Goal: Task Accomplishment & Management: Manage account settings

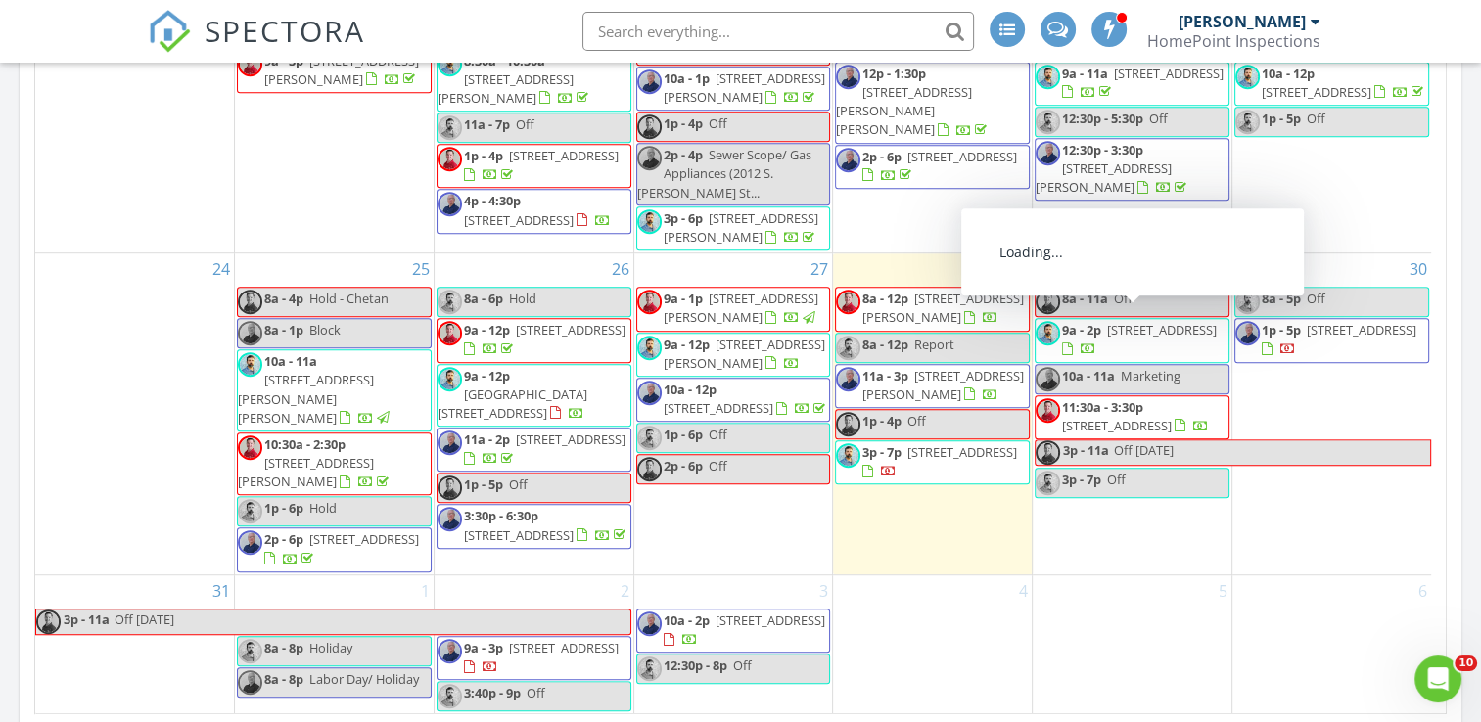
scroll to position [1273, 0]
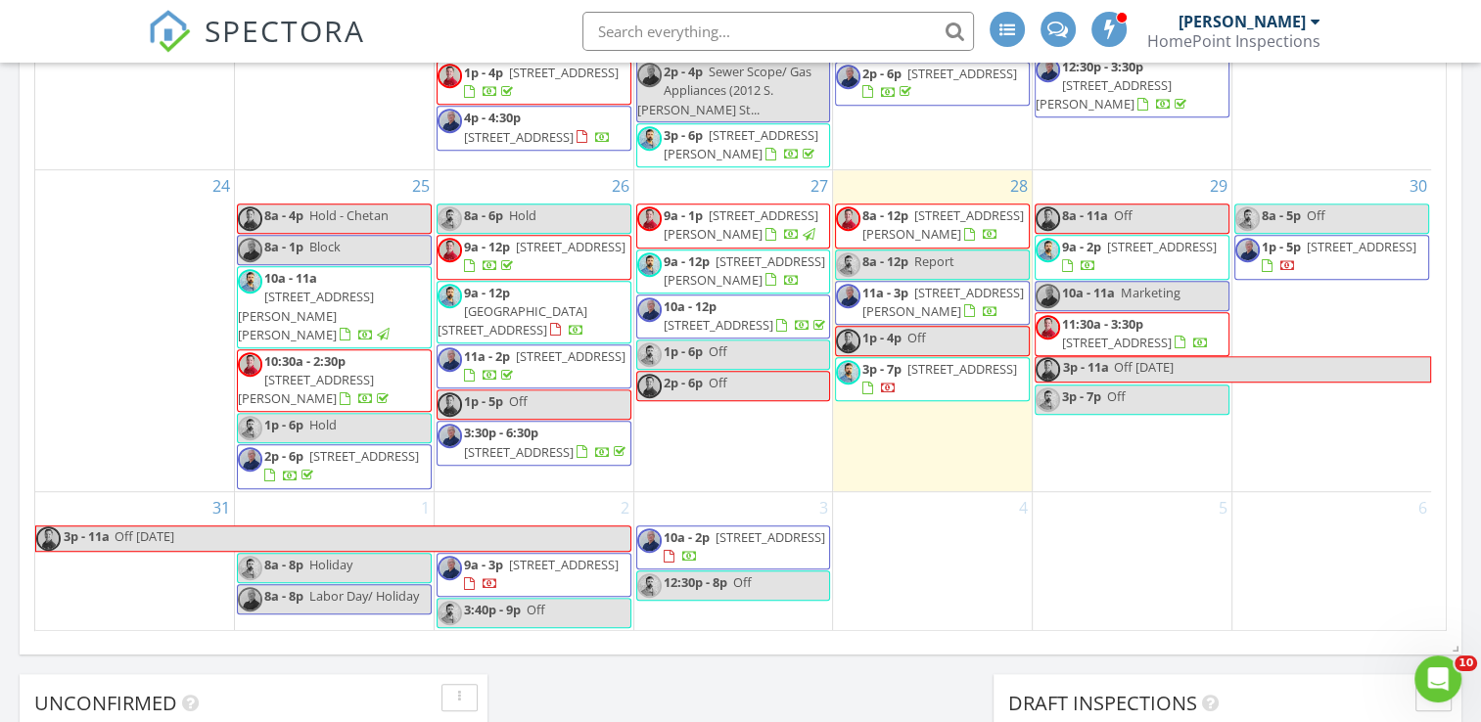
scroll to position [1163, 0]
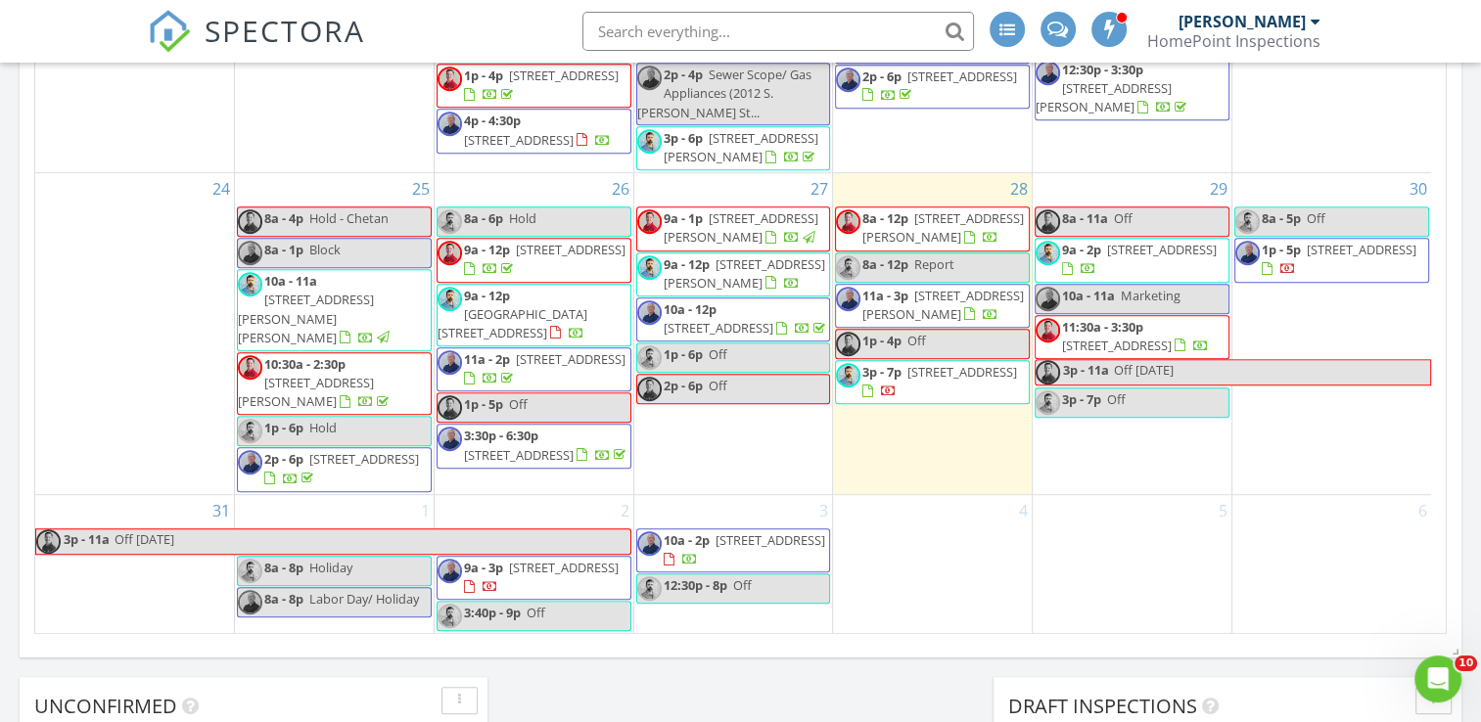
click at [1181, 440] on div "29 8a - 11a Off 9a - 2p [STREET_ADDRESS] 10a - 11a Marketing 11:30a - 3:30p [ST…" at bounding box center [1132, 333] width 199 height 321
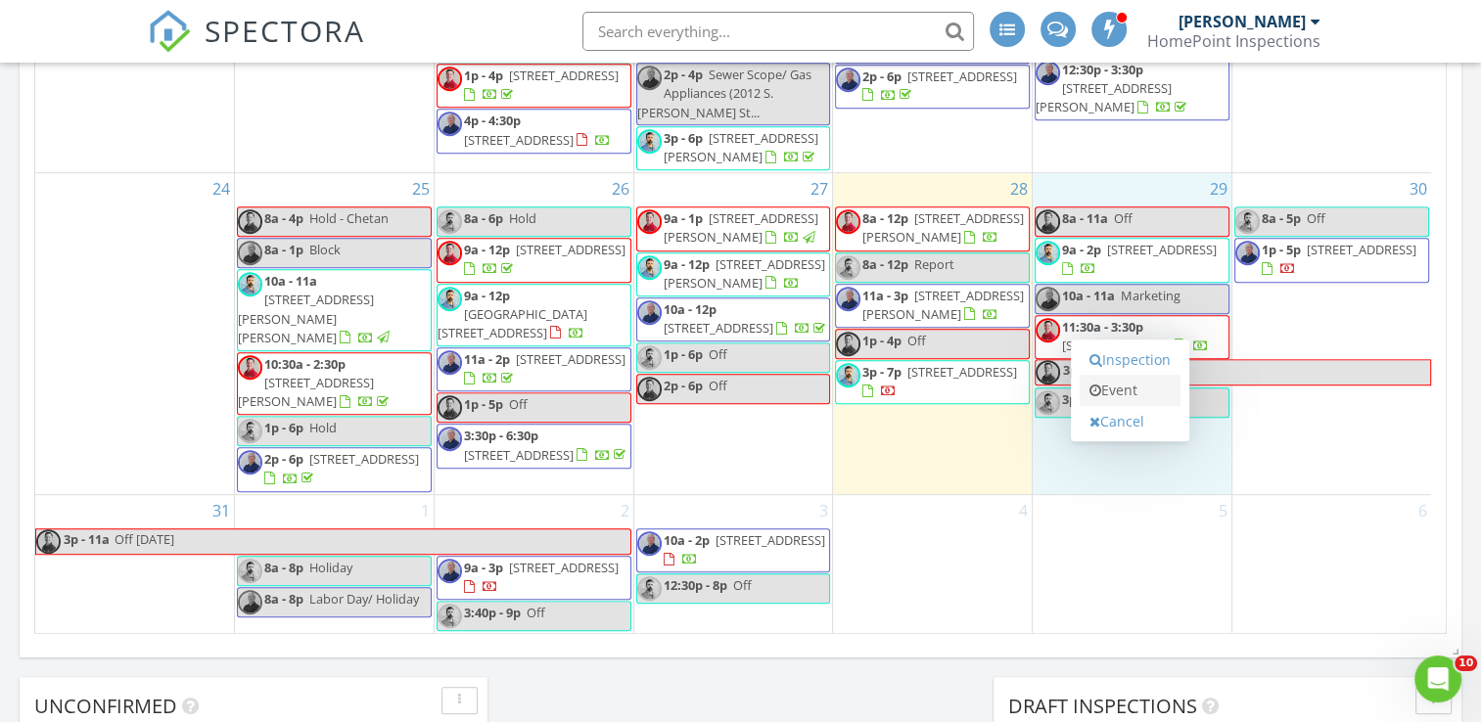
click at [1143, 393] on link "Event" at bounding box center [1130, 390] width 101 height 31
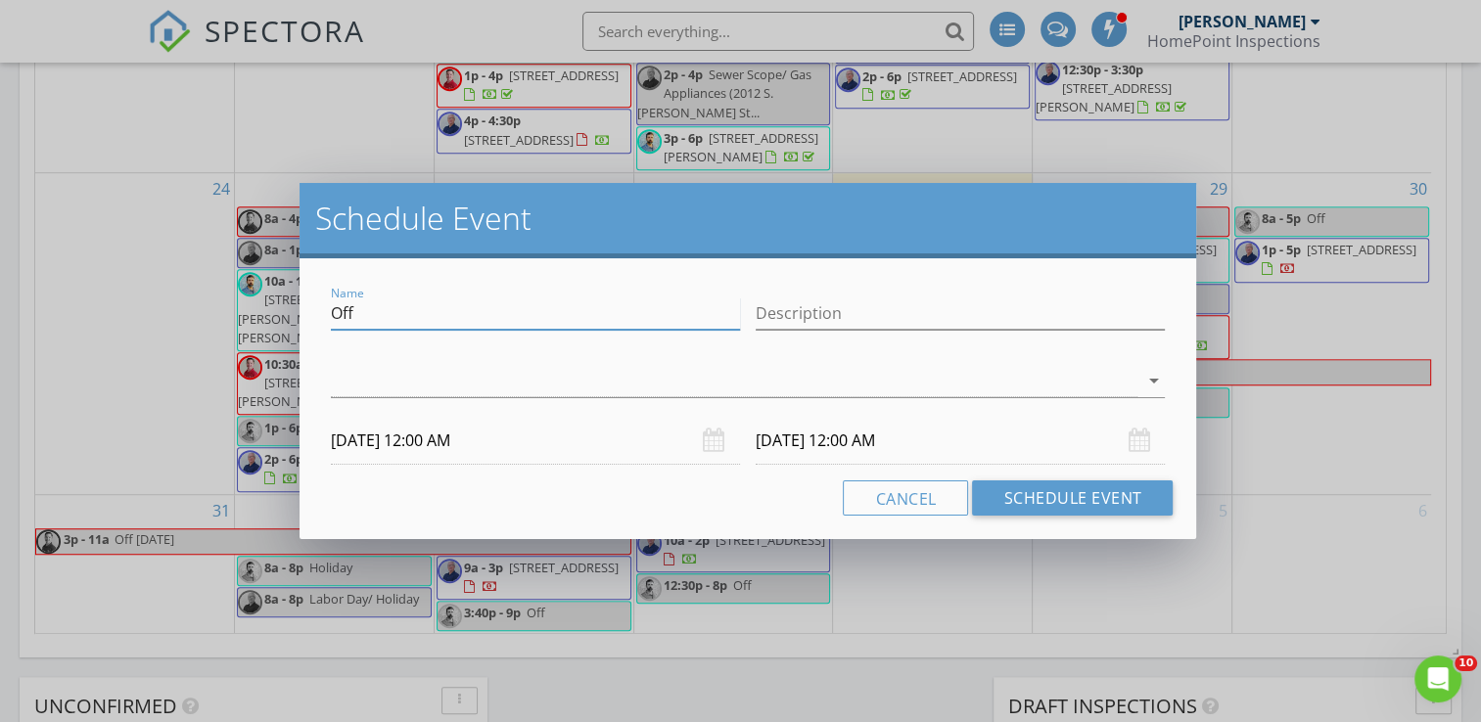
click at [685, 315] on input "Off" at bounding box center [535, 314] width 409 height 32
type input "O"
type input "Pickup"
click at [709, 382] on div at bounding box center [735, 381] width 808 height 32
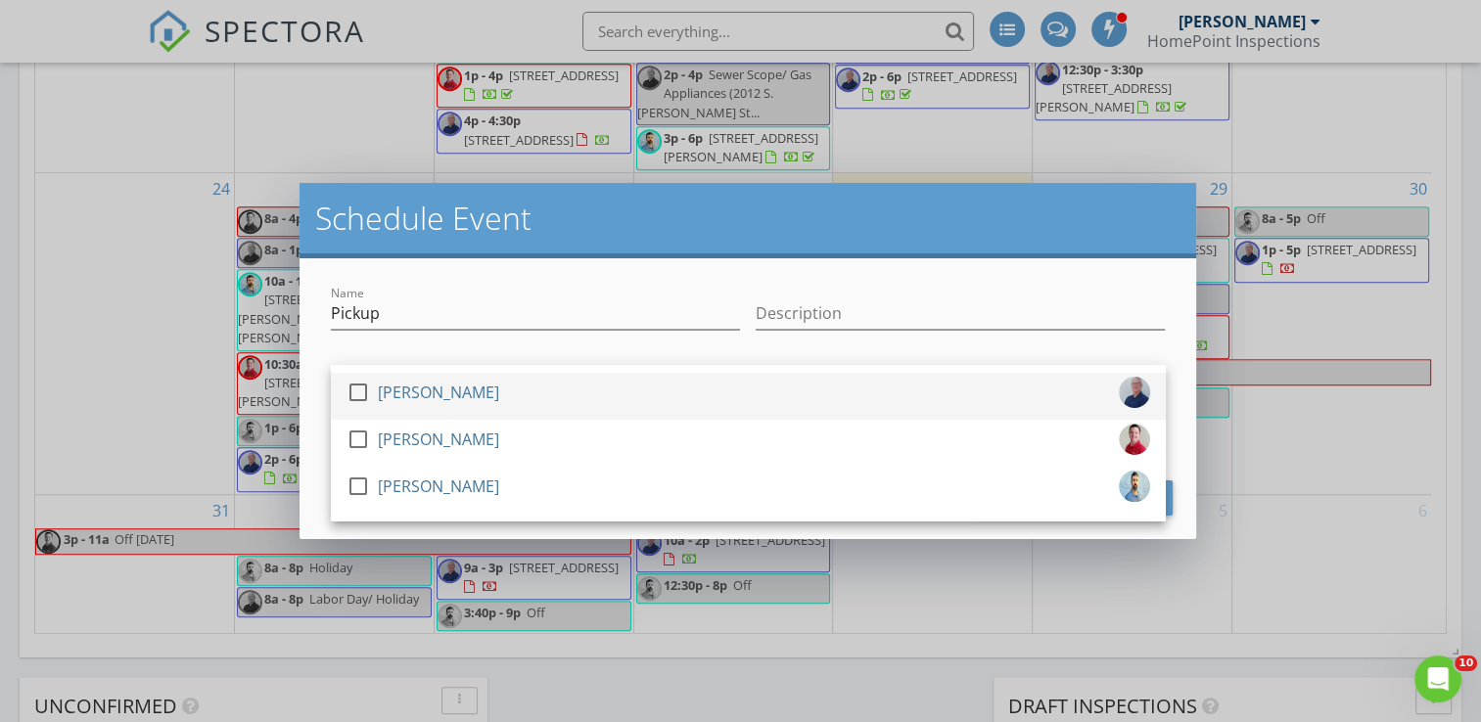
click at [686, 386] on div "check_box_outline_blank [PERSON_NAME]" at bounding box center [749, 396] width 804 height 39
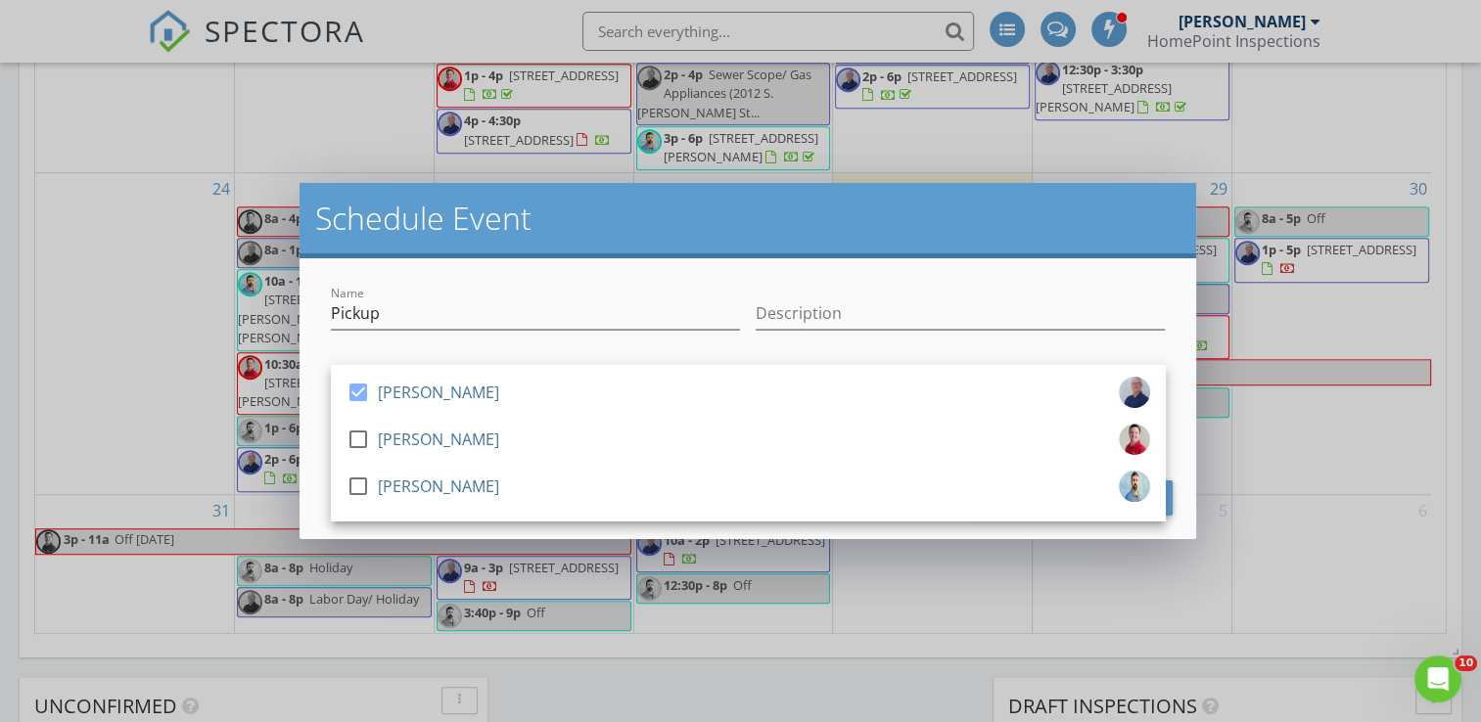
click at [697, 357] on div "check_box [PERSON_NAME] check_box_outline_blank [PERSON_NAME] check_box_outline…" at bounding box center [748, 385] width 835 height 64
click at [705, 349] on div "check_box [PERSON_NAME] check_box_outline_blank [PERSON_NAME] check_box_outline…" at bounding box center [748, 383] width 851 height 68
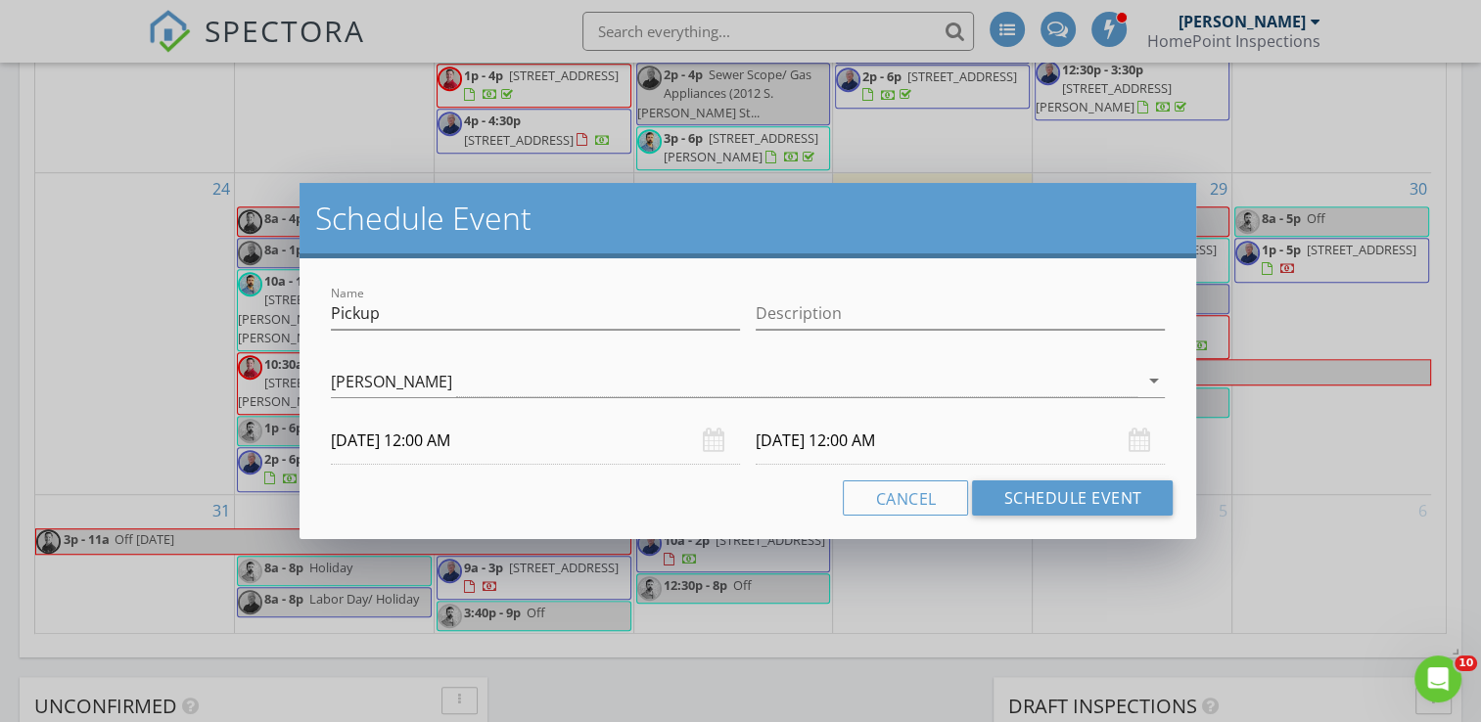
click at [515, 434] on input "[DATE] 12:00 AM" at bounding box center [535, 441] width 409 height 48
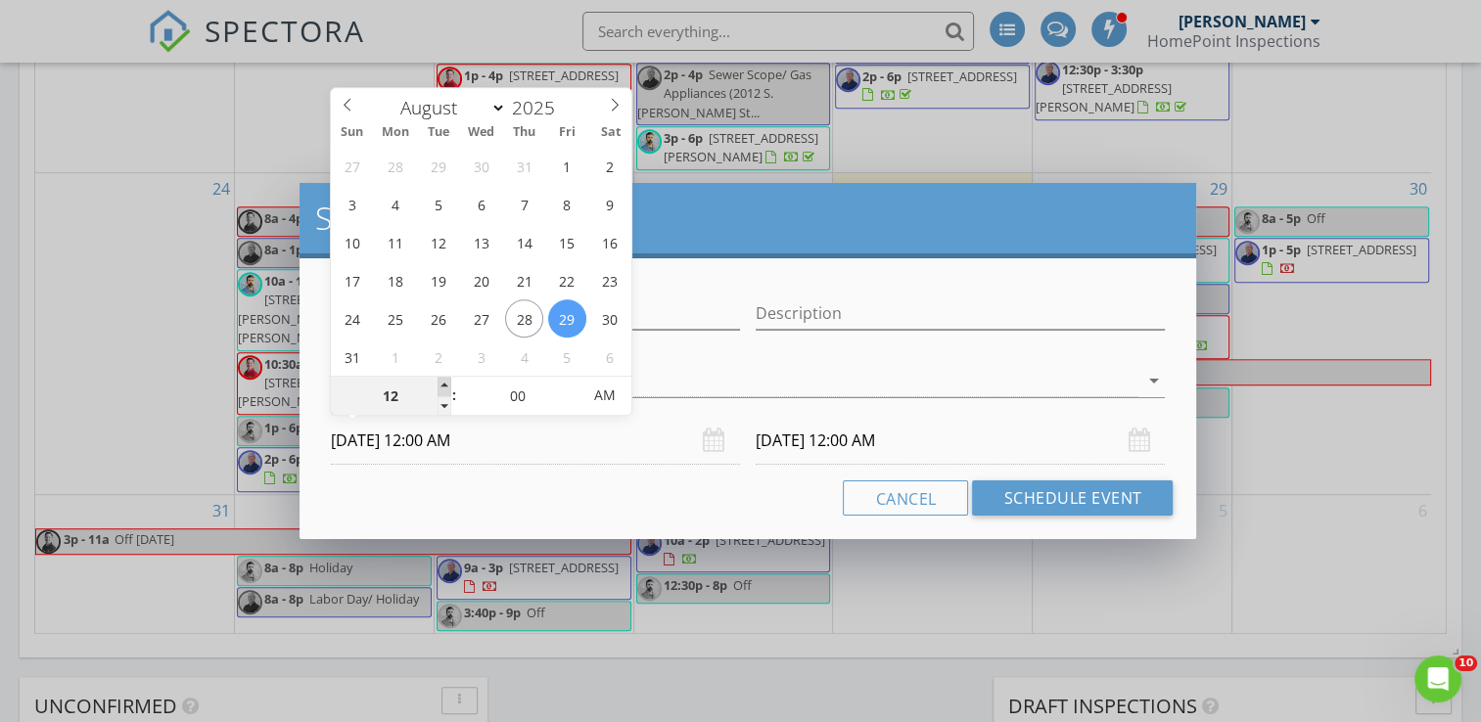
type input "01"
type input "[DATE] 1:00 AM"
click at [445, 386] on span at bounding box center [445, 387] width 14 height 20
type input "[DATE] 1:00 AM"
type input "12"
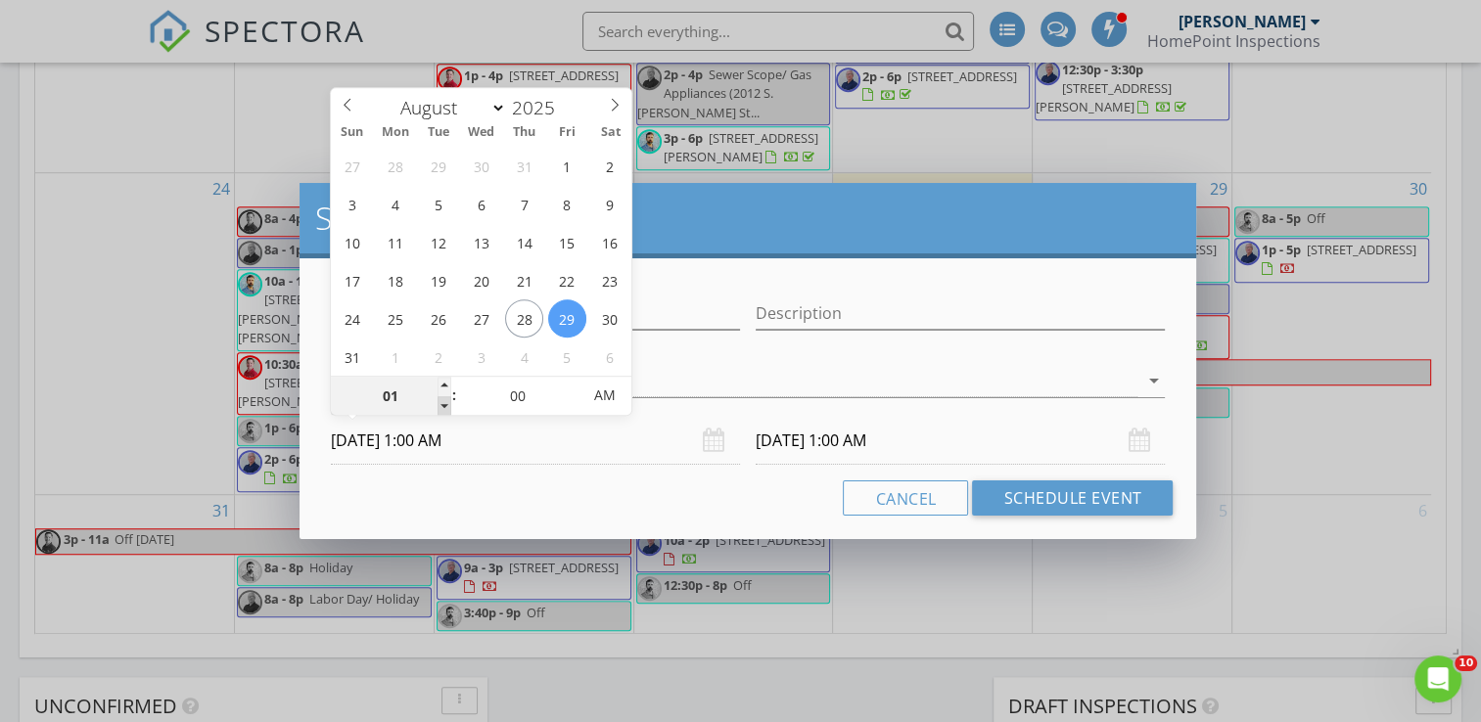
type input "[DATE] 12:00 AM"
click at [442, 405] on span at bounding box center [445, 406] width 14 height 20
type input "[DATE] 12:00 AM"
type input "[DATE] 12:00 PM"
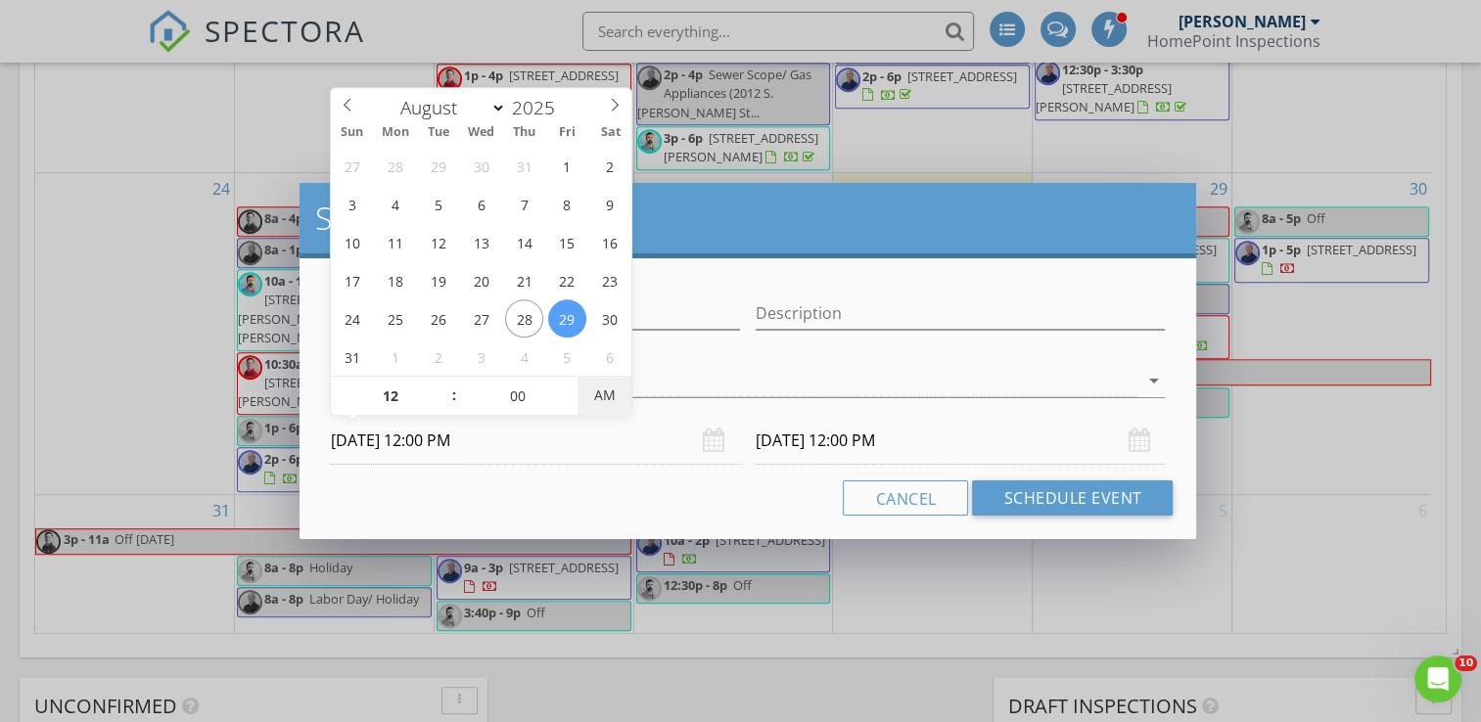
click at [613, 399] on span "AM" at bounding box center [605, 395] width 54 height 39
type input "05"
type input "[DATE] 12:05 PM"
click at [567, 388] on span at bounding box center [571, 387] width 14 height 20
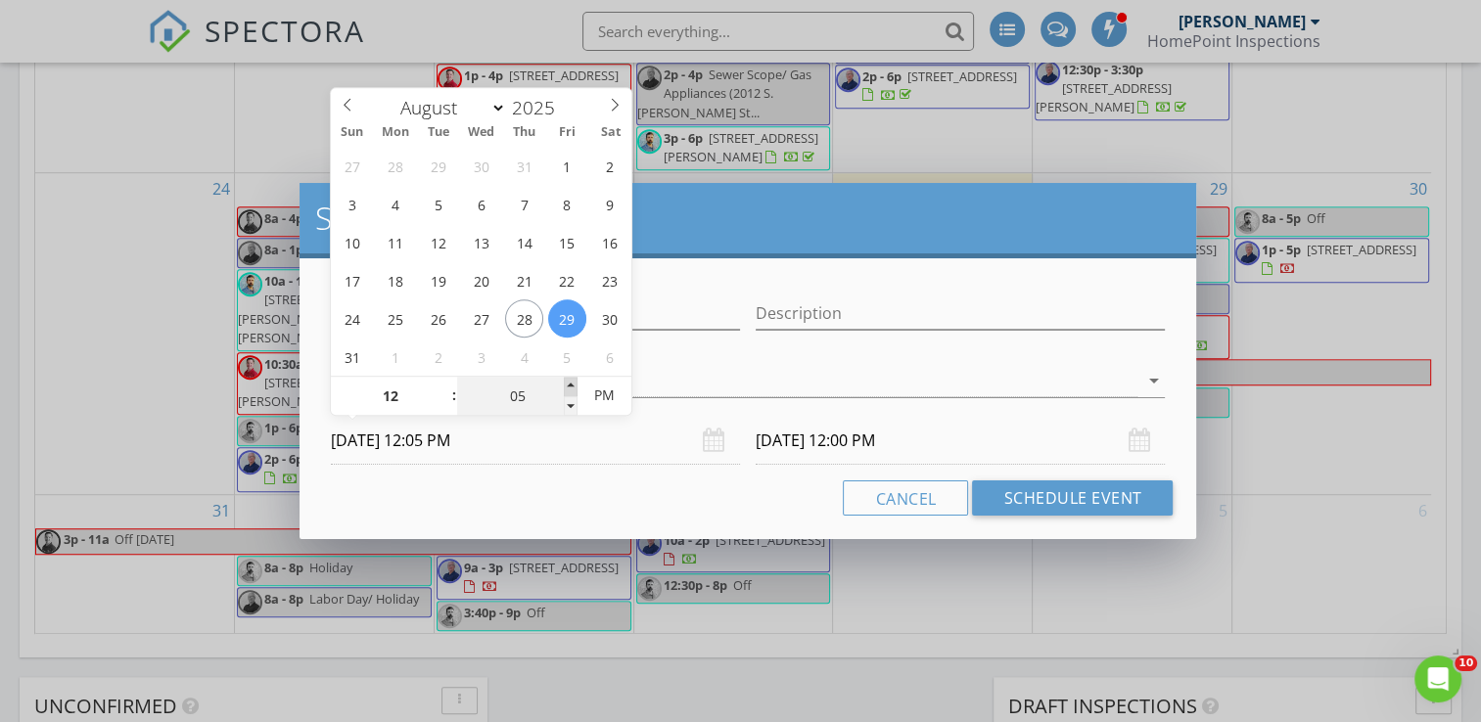
type input "10"
type input "[DATE] 12:10 PM"
type input "15"
type input "[DATE] 12:15 PM"
click at [567, 388] on span at bounding box center [571, 387] width 14 height 20
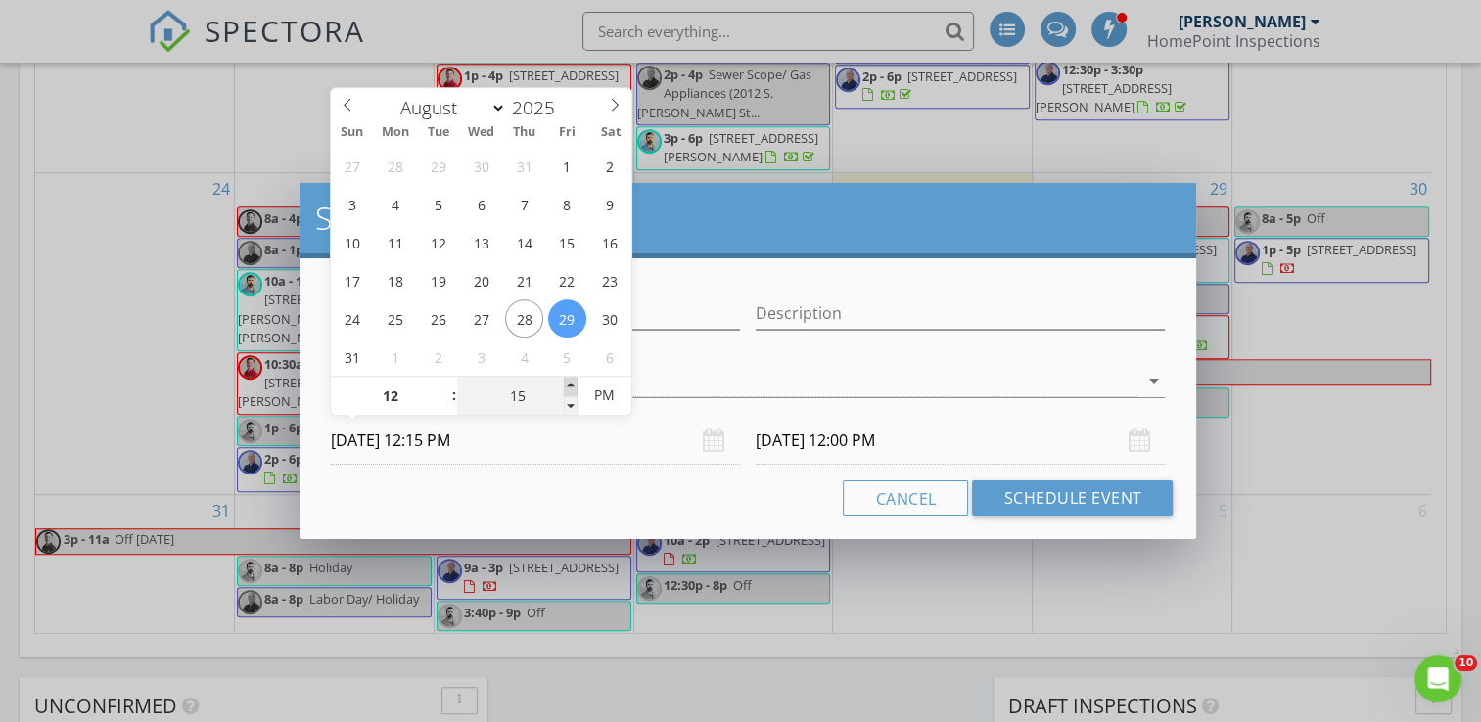
type input "20"
type input "[DATE] 12:20 PM"
click at [567, 388] on span at bounding box center [571, 387] width 14 height 20
type input "25"
type input "[DATE] 12:25 PM"
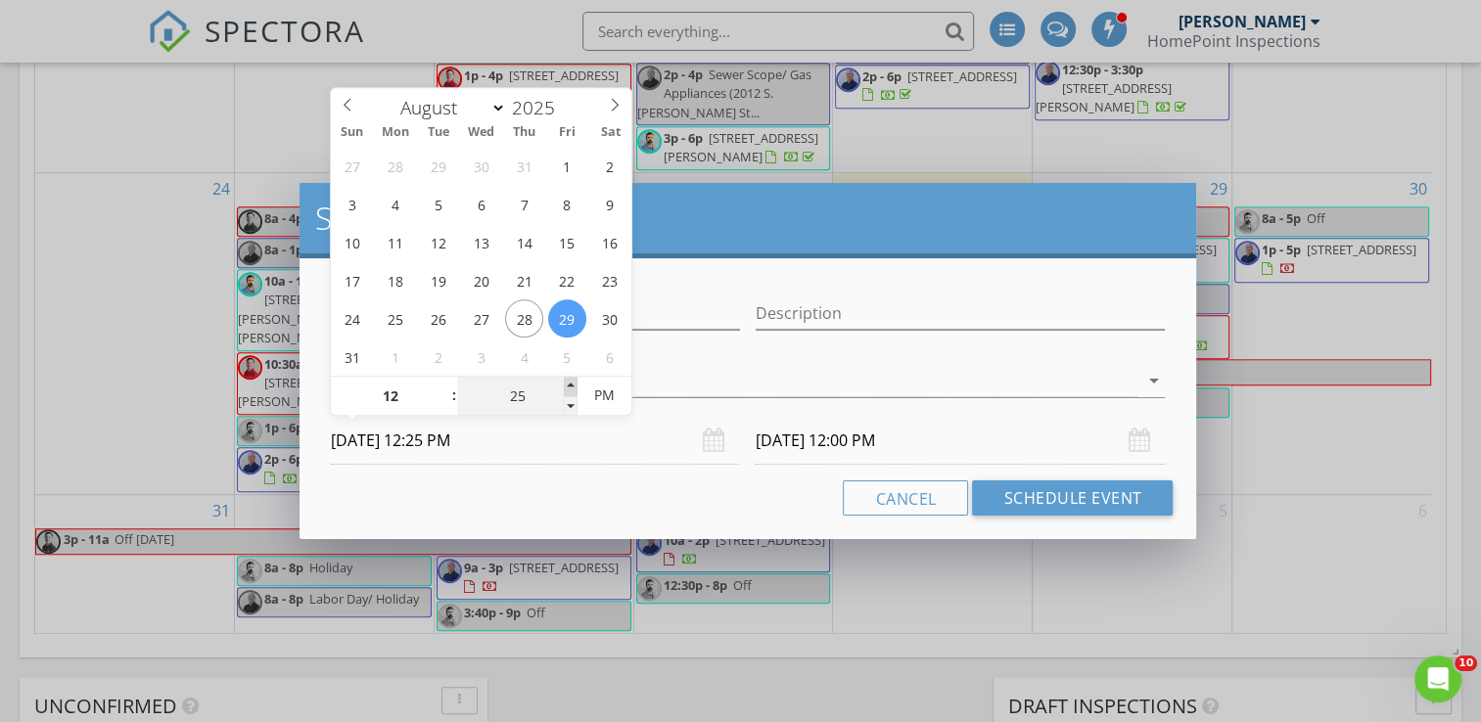
click at [567, 388] on span at bounding box center [571, 387] width 14 height 20
type input "25"
type input "[DATE] 12:25 PM"
type input "30"
type input "[DATE] 12:30 PM"
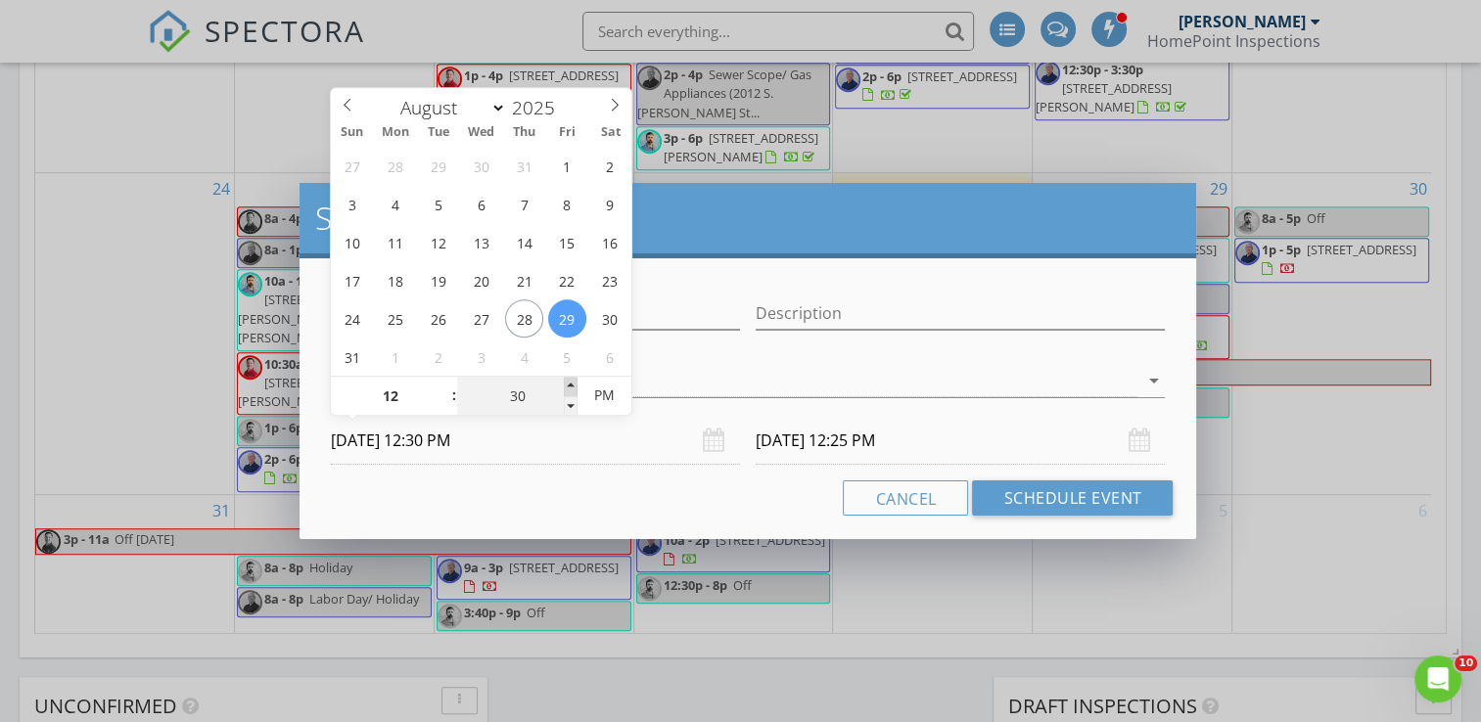
click at [567, 388] on span at bounding box center [571, 387] width 14 height 20
type input "30"
click at [805, 440] on input "[DATE] 12:30 PM" at bounding box center [960, 441] width 409 height 48
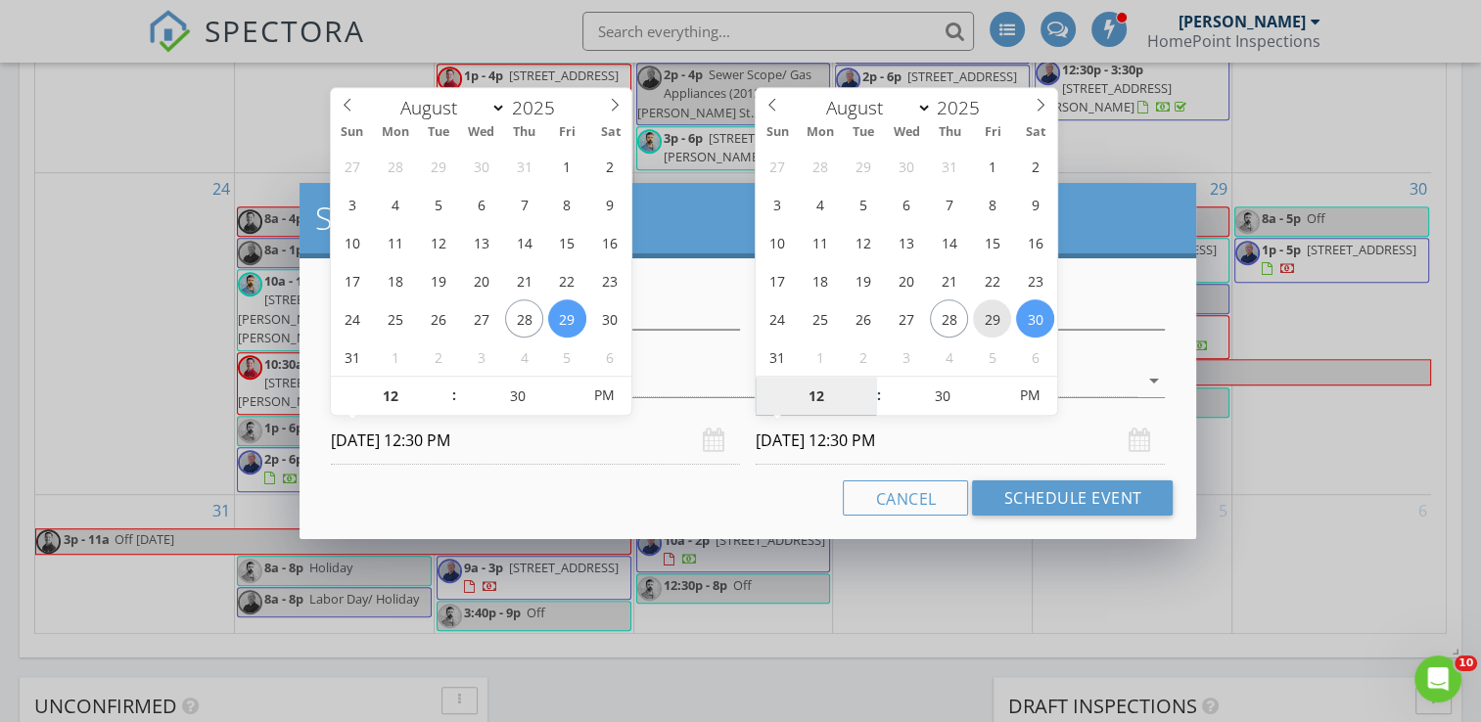
type input "[DATE] 12:30 PM"
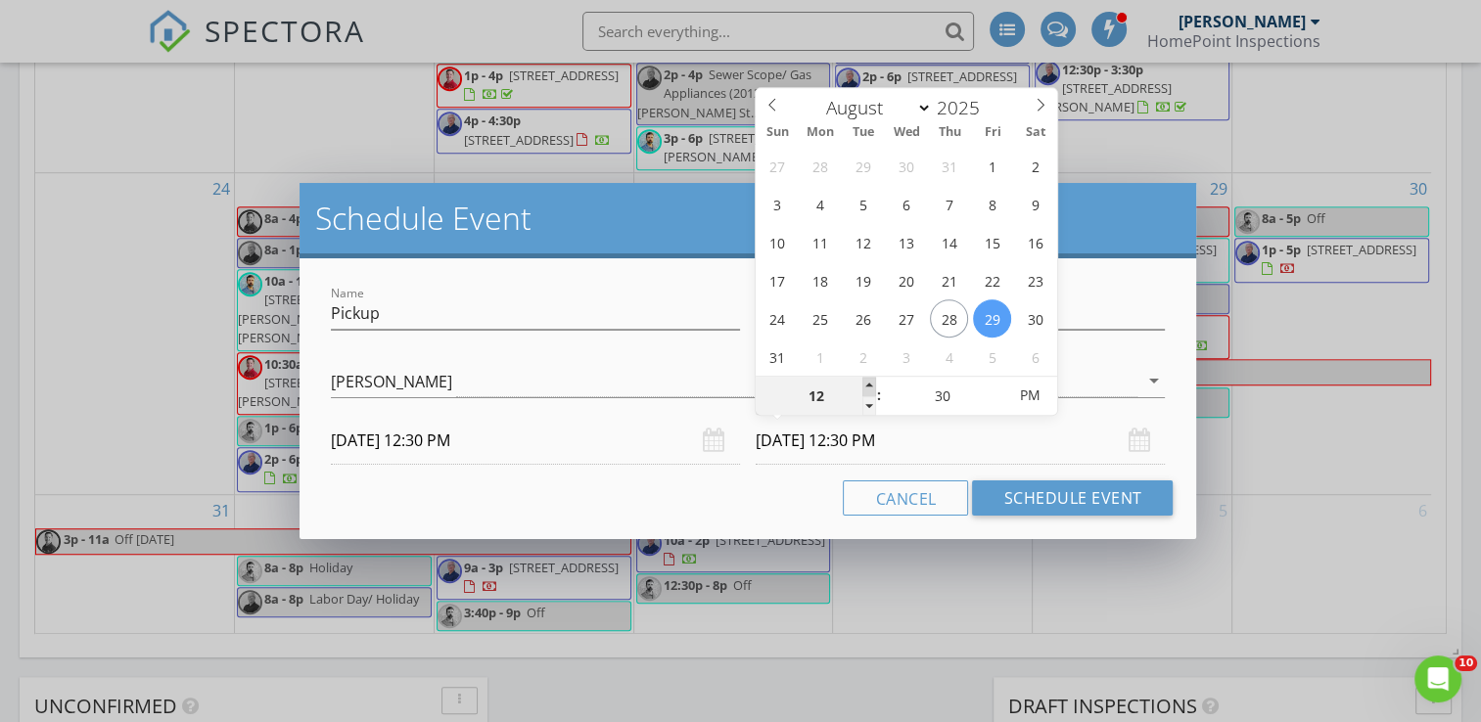
type input "01"
type input "[DATE] 1:30 PM"
click at [868, 385] on span at bounding box center [869, 387] width 14 height 20
type input "02"
type input "[DATE] 2:30 PM"
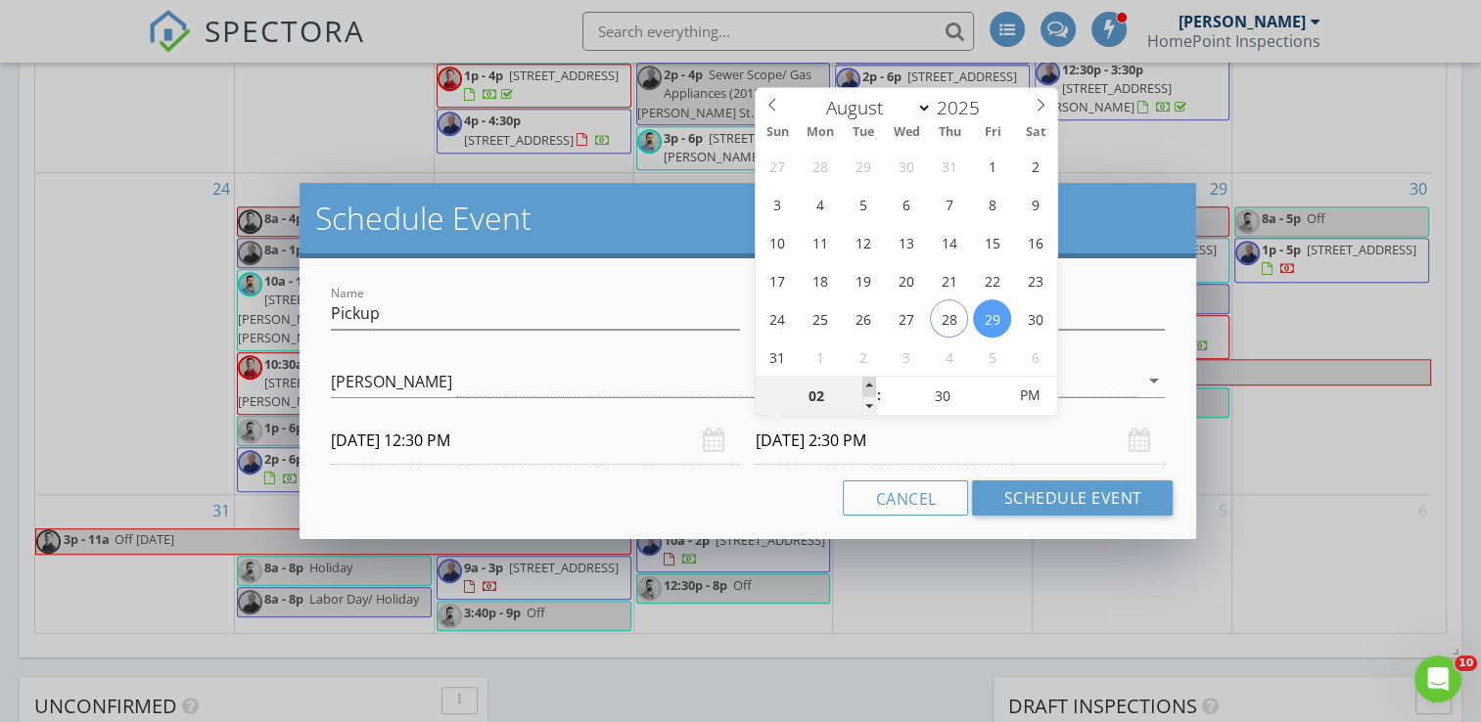
click at [868, 385] on span at bounding box center [869, 387] width 14 height 20
click at [876, 402] on span ":" at bounding box center [879, 395] width 6 height 39
type input "01"
type input "[DATE] 1:30 PM"
click at [873, 405] on span at bounding box center [869, 406] width 14 height 20
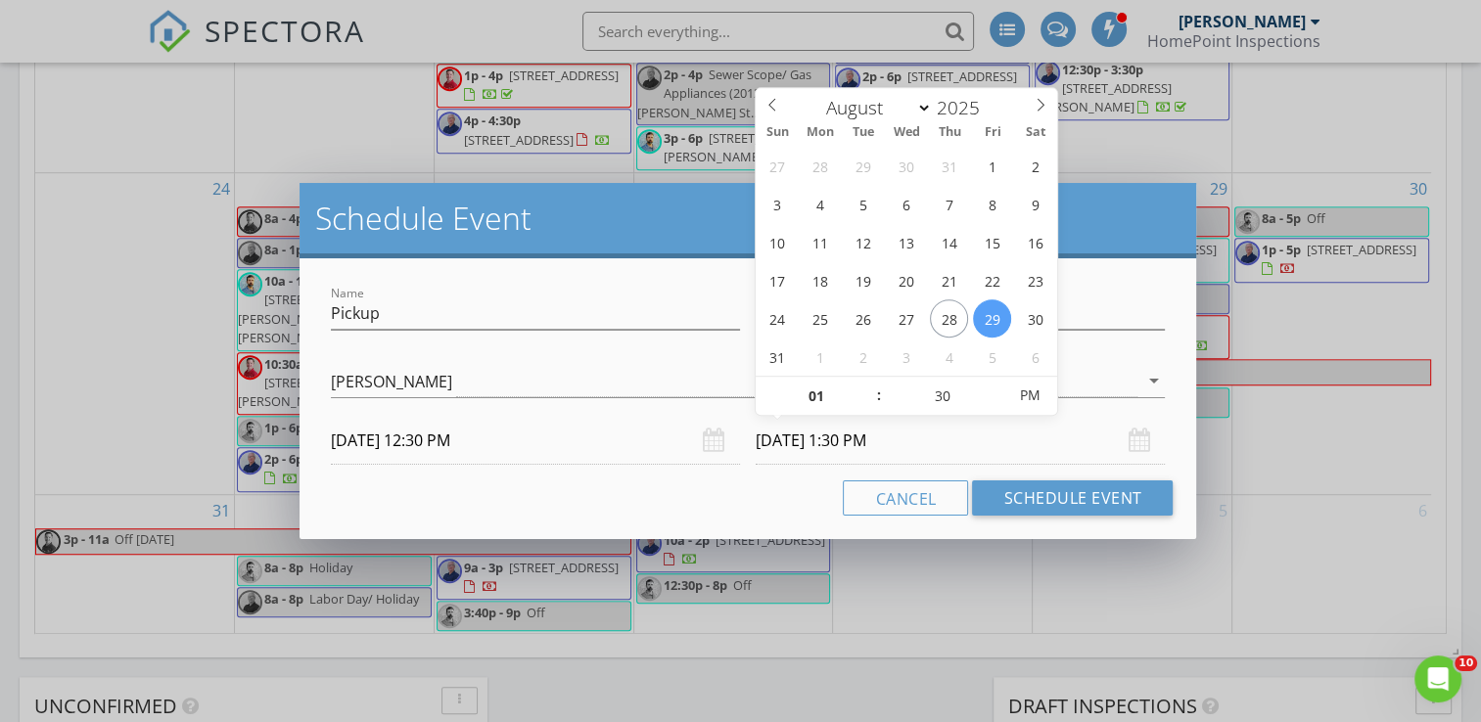
click at [1044, 445] on input "[DATE] 1:30 PM" at bounding box center [960, 441] width 409 height 48
click at [1013, 444] on input "[DATE] 1:30 PM" at bounding box center [960, 441] width 409 height 48
click at [799, 503] on div "Cancel Schedule Event" at bounding box center [748, 498] width 851 height 35
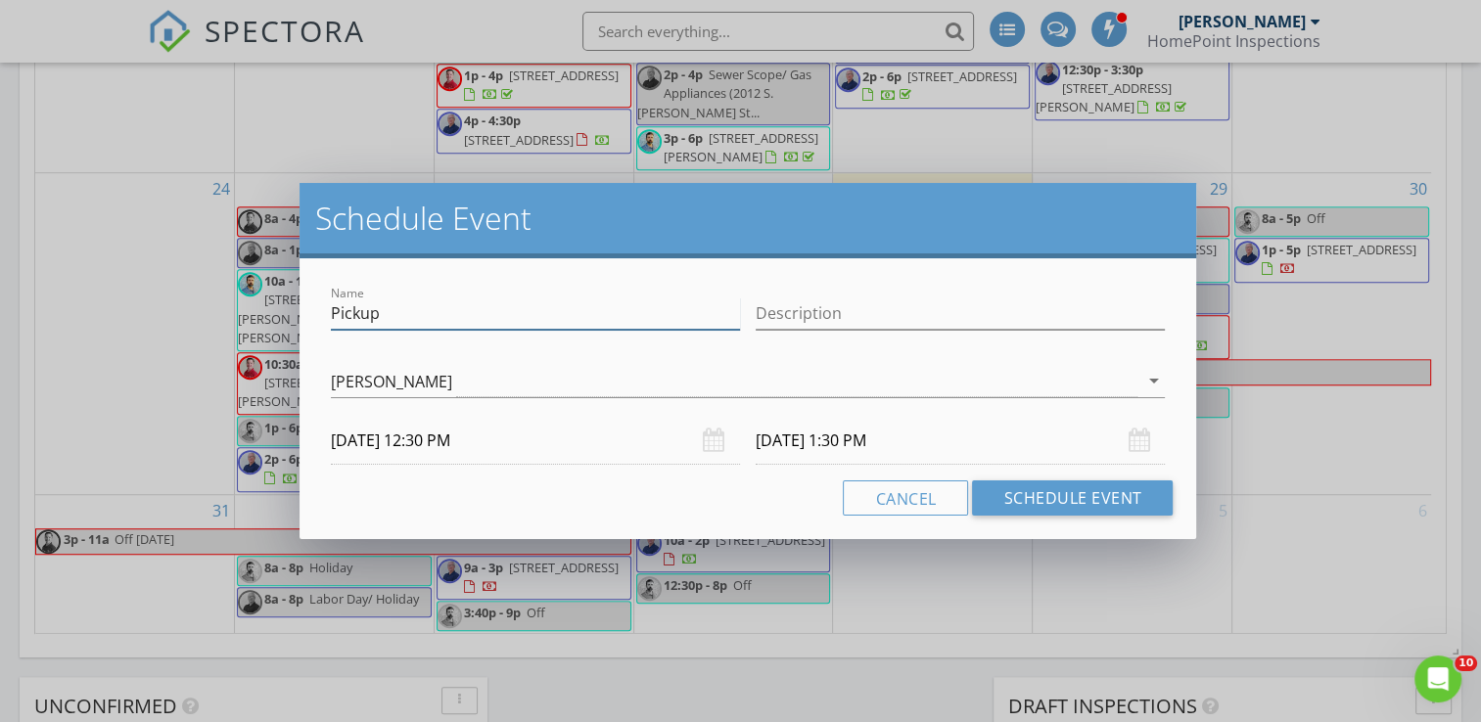
click at [331, 315] on input "Pickup" at bounding box center [535, 314] width 409 height 32
drag, startPoint x: 395, startPoint y: 311, endPoint x: 466, endPoint y: 314, distance: 70.5
click at [466, 314] on input "Meeting- Pickup" at bounding box center [535, 314] width 409 height 32
click at [399, 317] on input "Meeting- Aston" at bounding box center [535, 314] width 409 height 32
click at [540, 312] on input "Meeting- RE, Aston" at bounding box center [535, 314] width 409 height 32
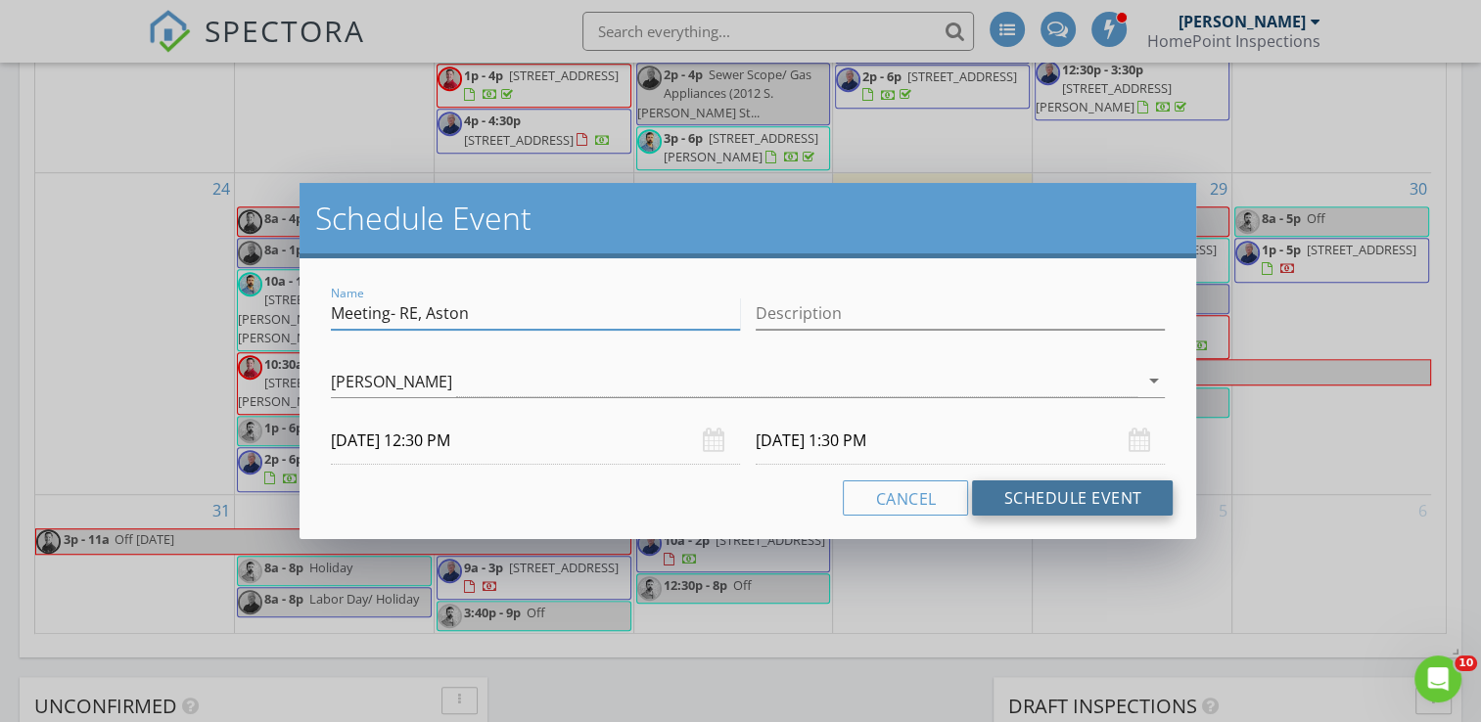
type input "Meeting- RE, Aston"
click at [1018, 493] on button "Schedule Event" at bounding box center [1072, 498] width 201 height 35
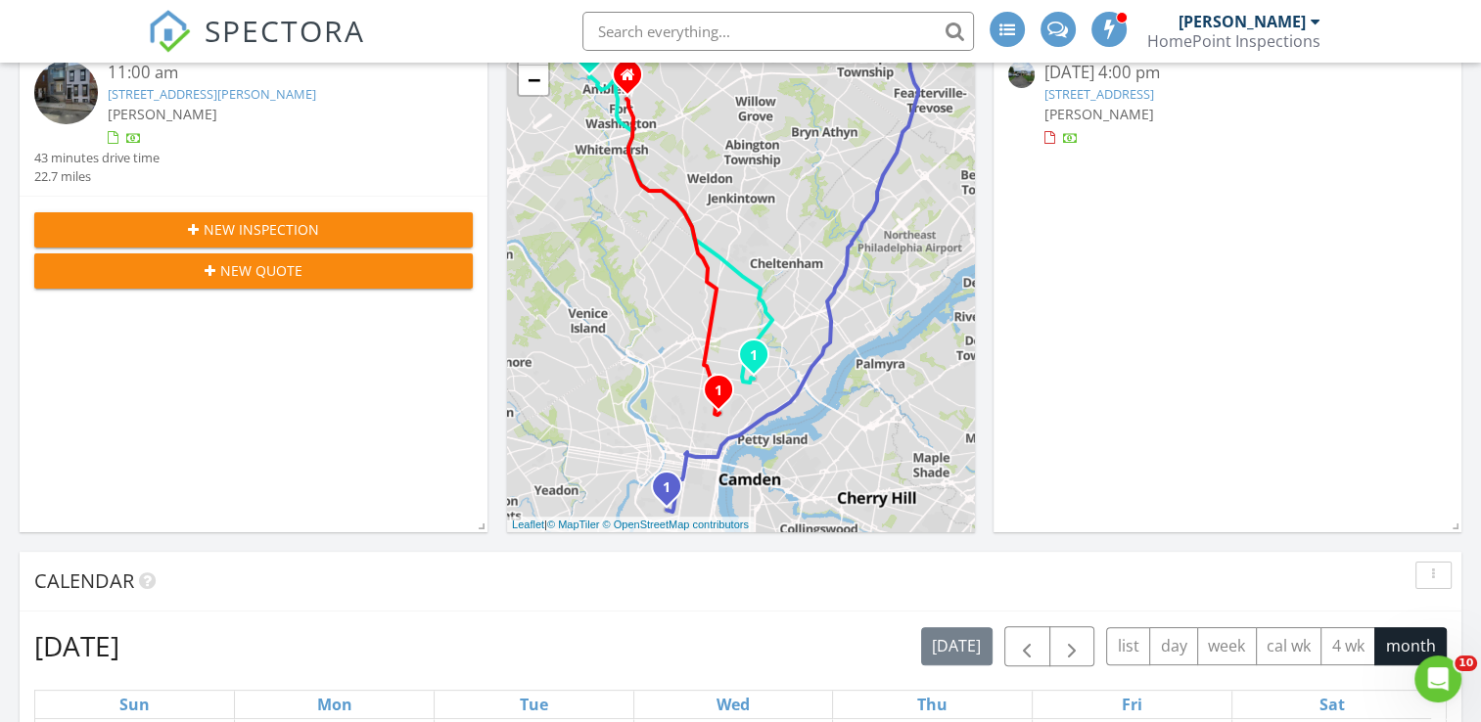
scroll to position [0, 0]
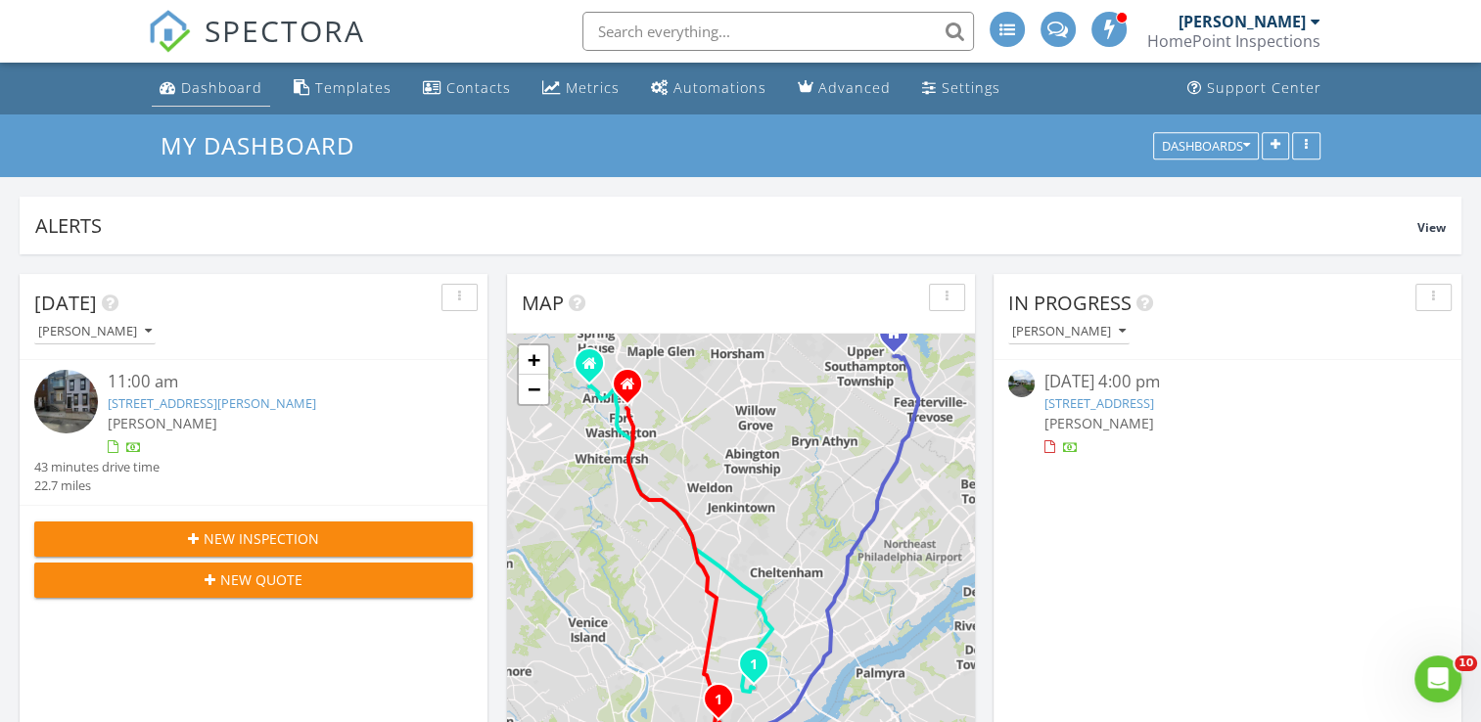
click at [240, 81] on div "Dashboard" at bounding box center [221, 87] width 81 height 19
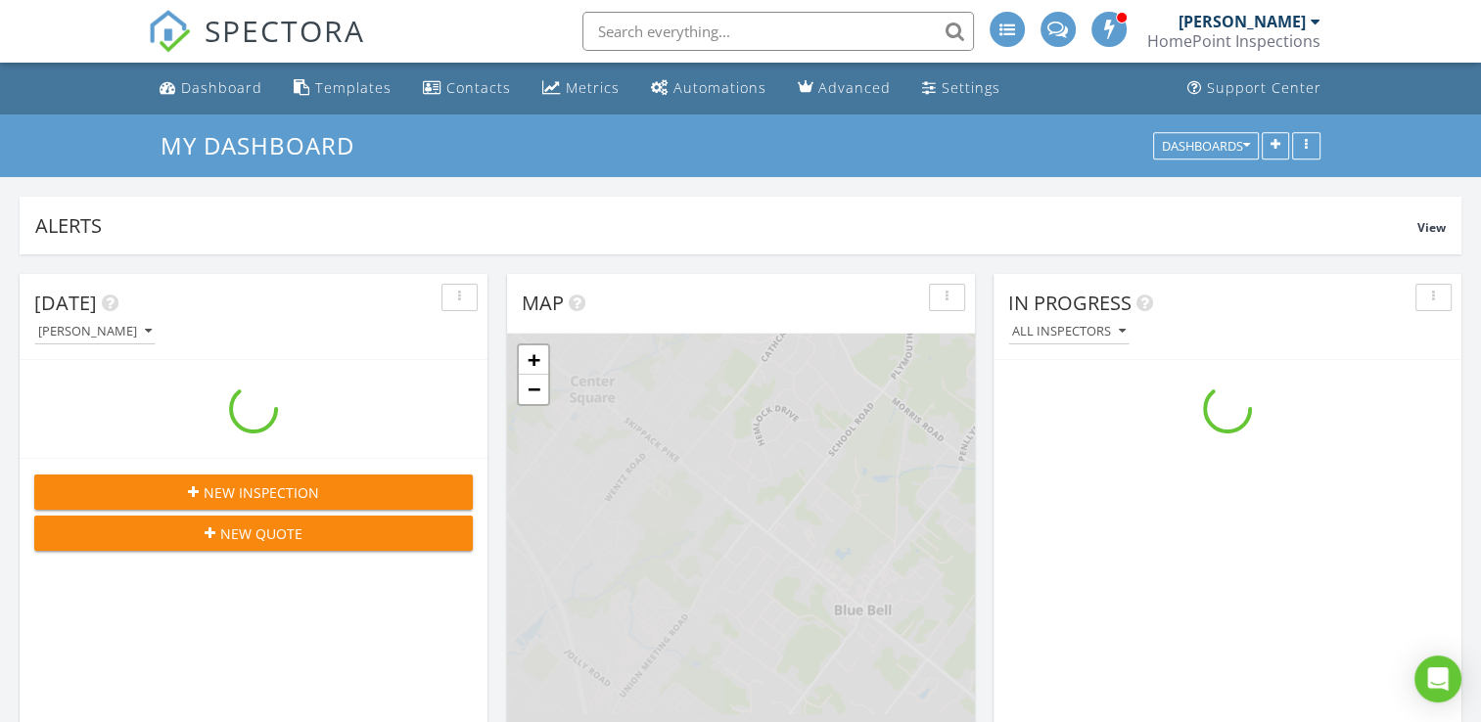
scroll to position [1812, 1511]
